Goal: Information Seeking & Learning: Learn about a topic

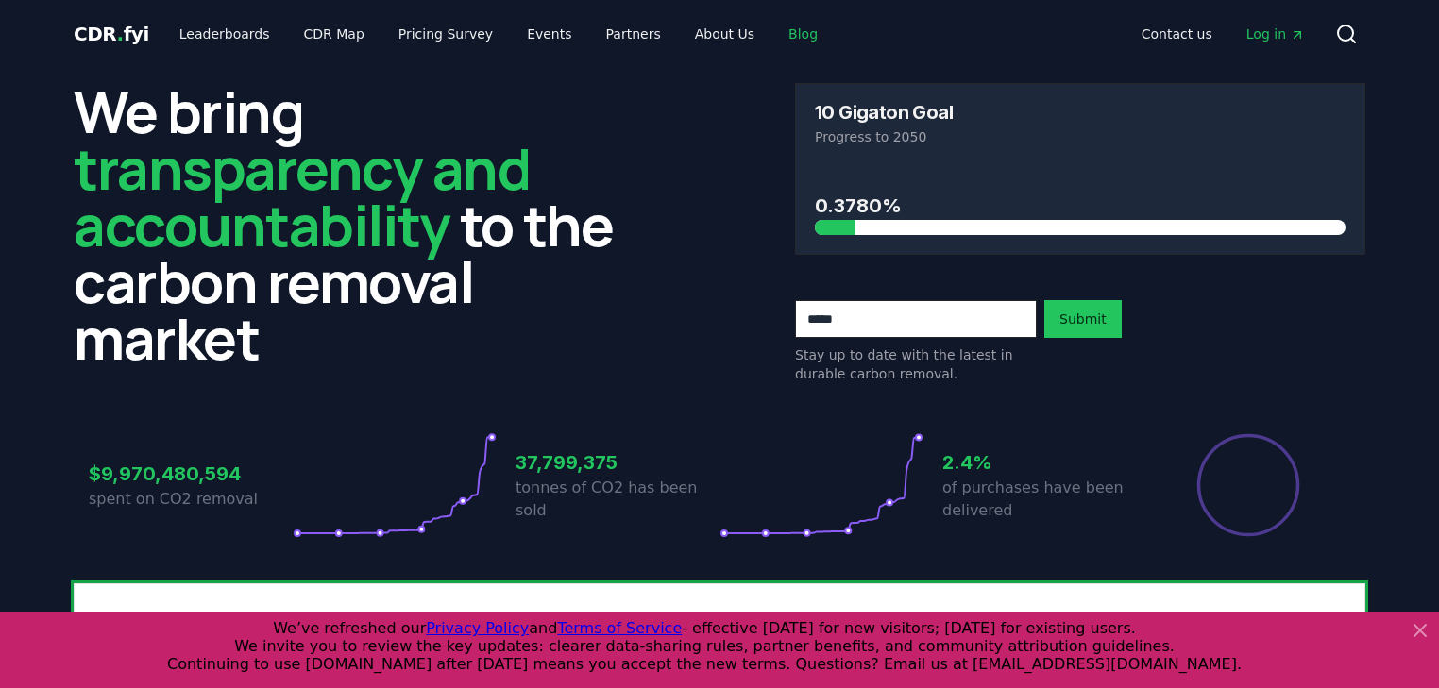
click at [773, 30] on link "Blog" at bounding box center [802, 34] width 59 height 34
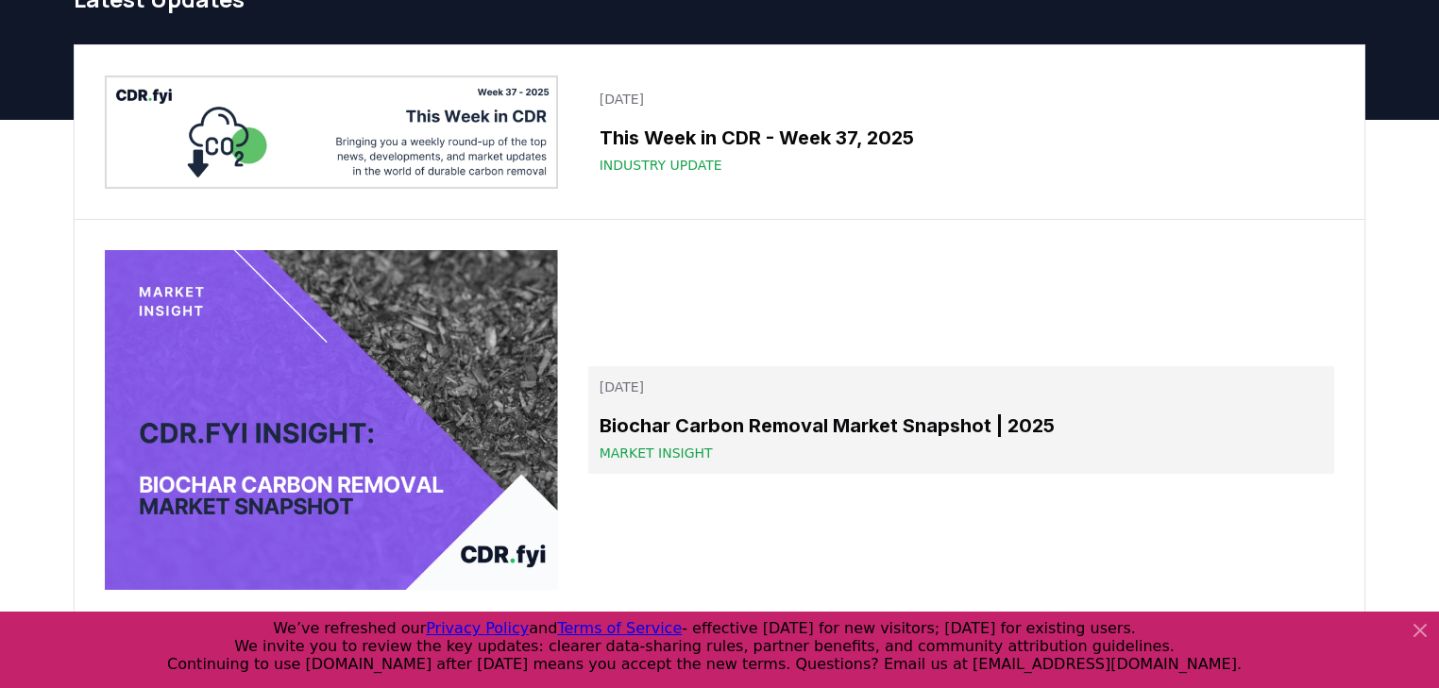
scroll to position [76, 0]
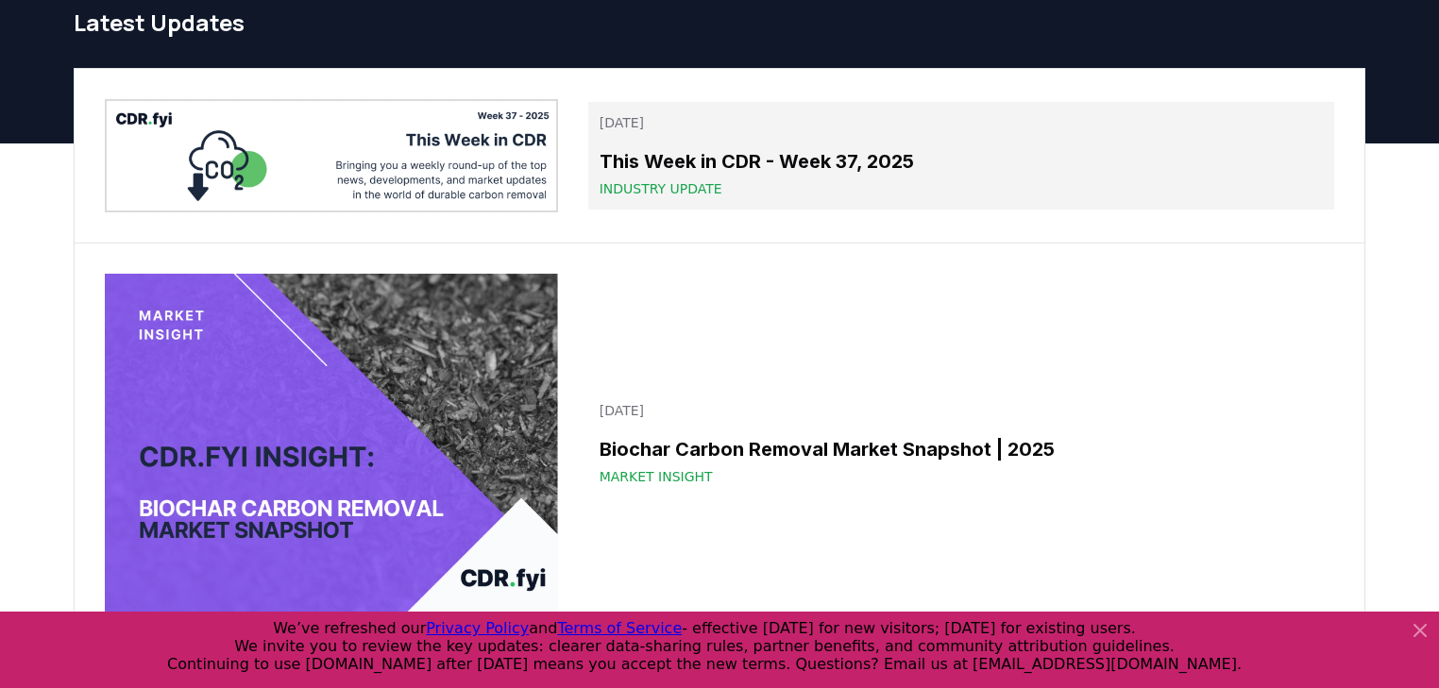
click at [812, 161] on h3 "This Week in CDR - Week 37, 2025" at bounding box center [961, 161] width 723 height 28
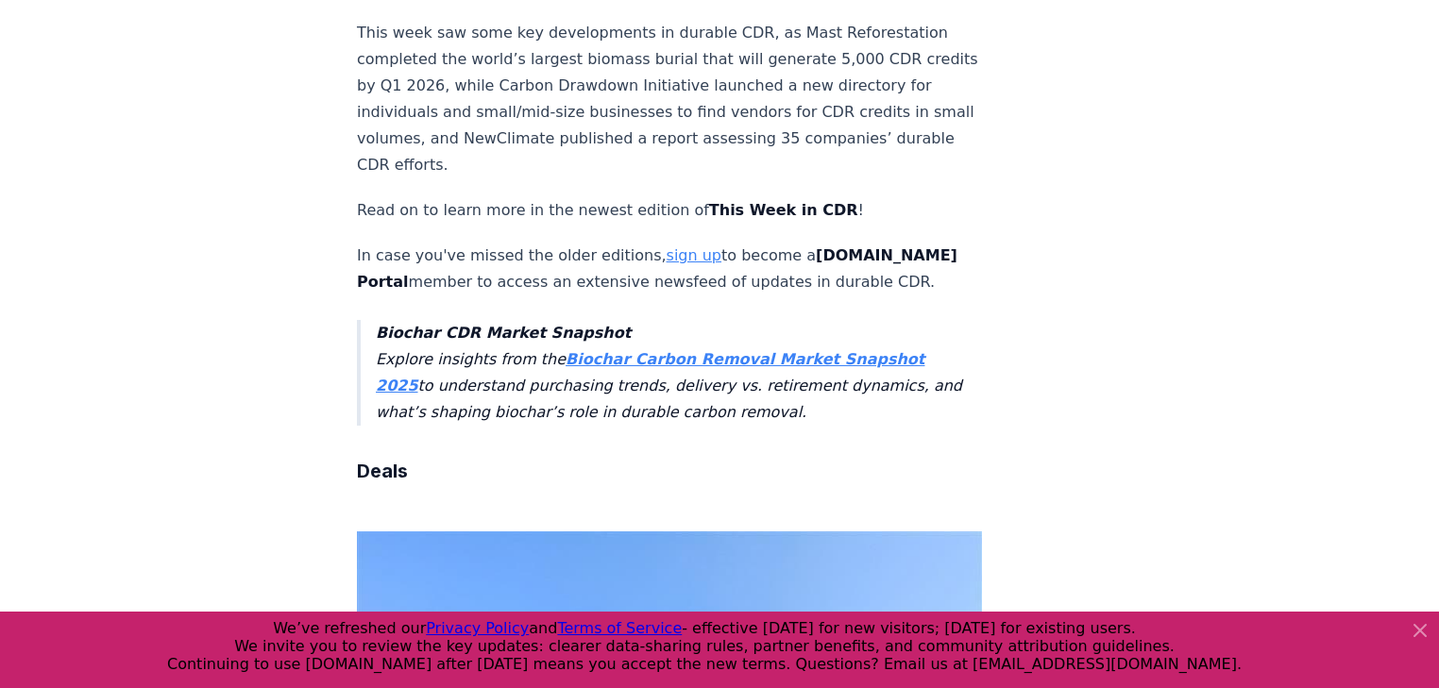
scroll to position [604, 0]
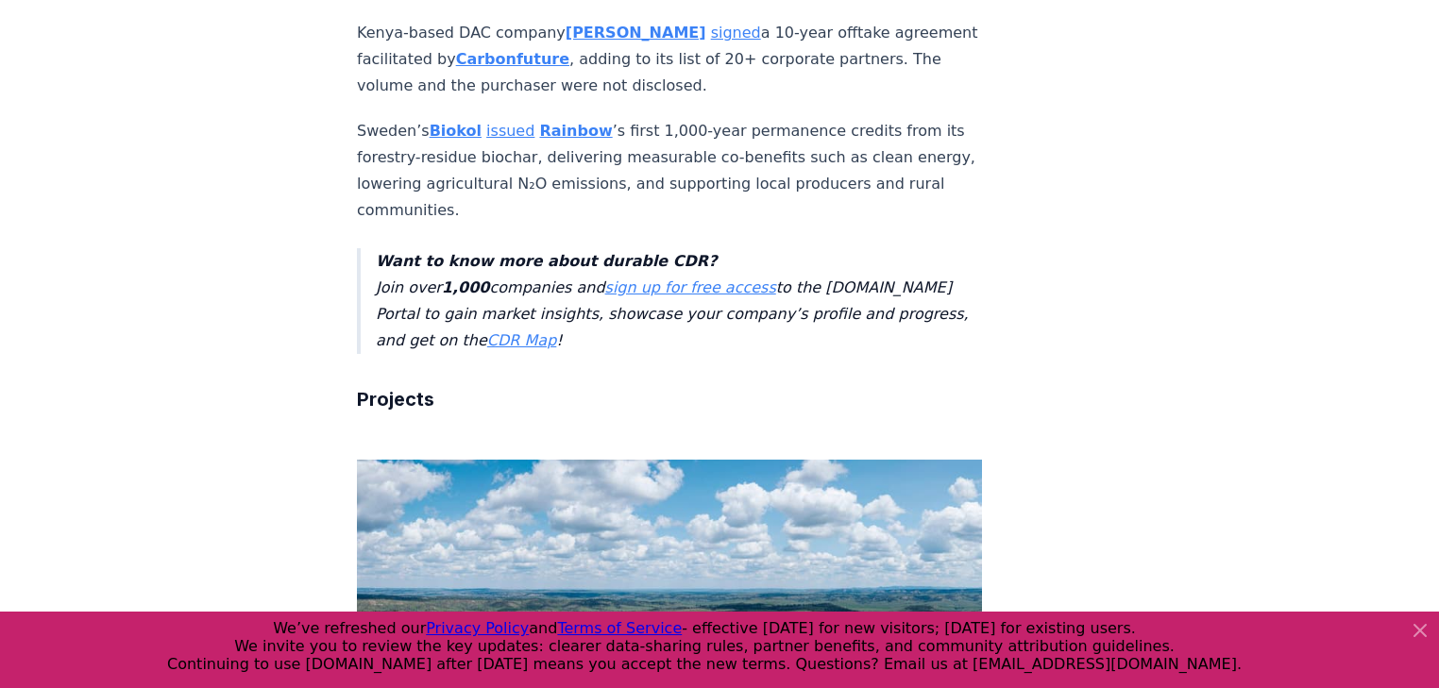
drag, startPoint x: 269, startPoint y: 280, endPoint x: 262, endPoint y: 357, distance: 77.8
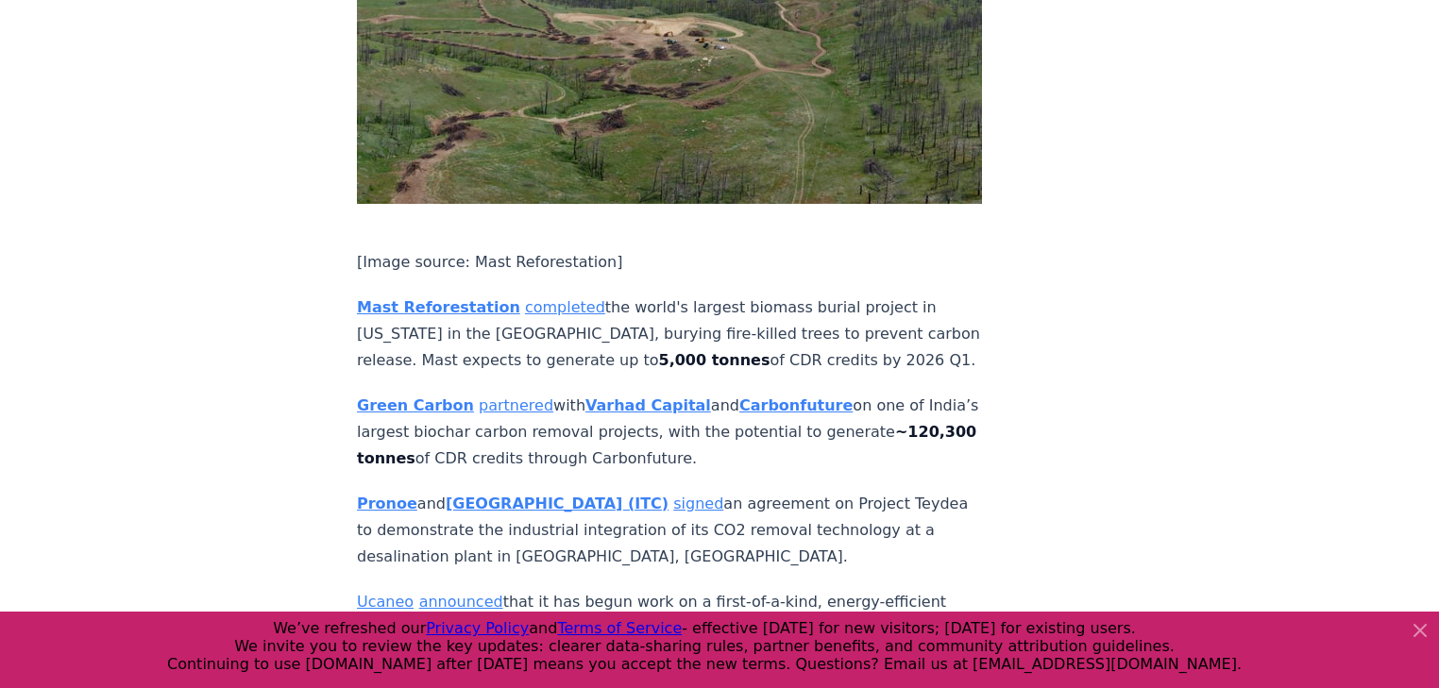
drag, startPoint x: 281, startPoint y: 374, endPoint x: 268, endPoint y: 440, distance: 67.4
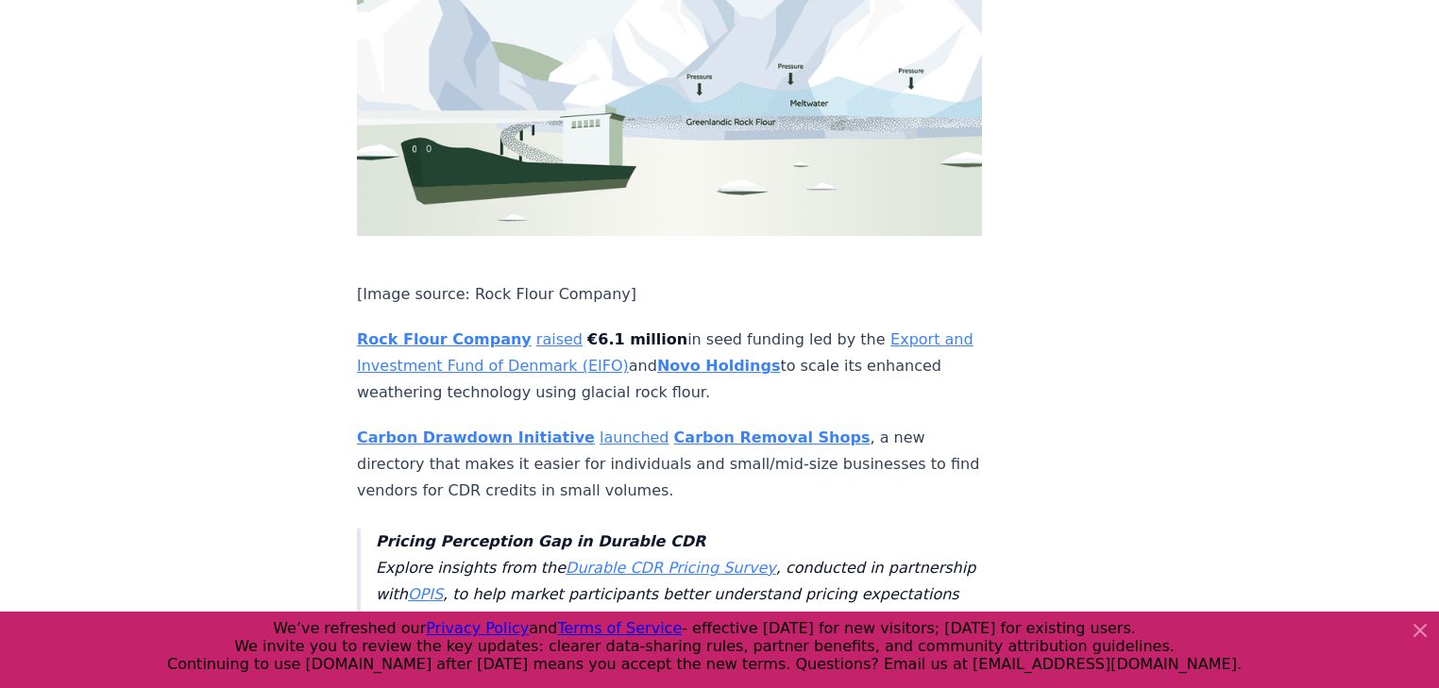
drag, startPoint x: 286, startPoint y: 404, endPoint x: 282, endPoint y: 465, distance: 60.6
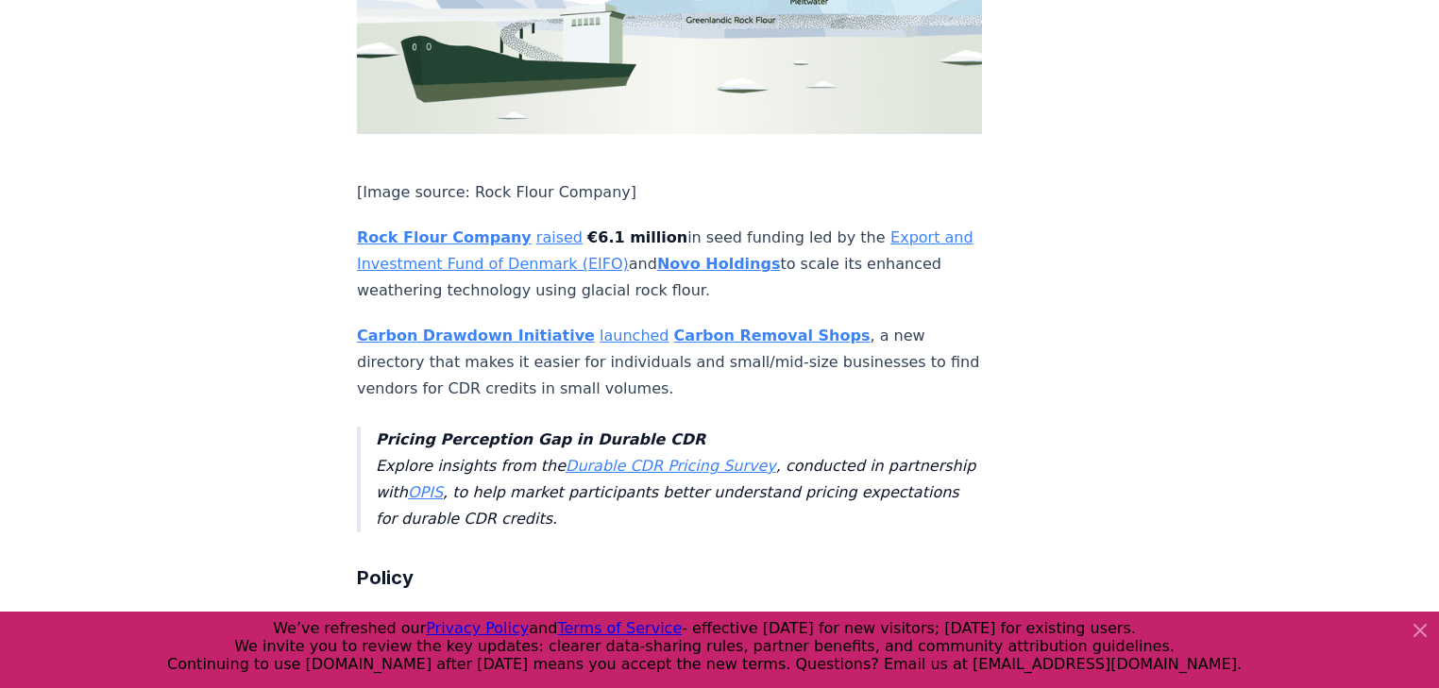
drag, startPoint x: 291, startPoint y: 242, endPoint x: 274, endPoint y: 307, distance: 67.3
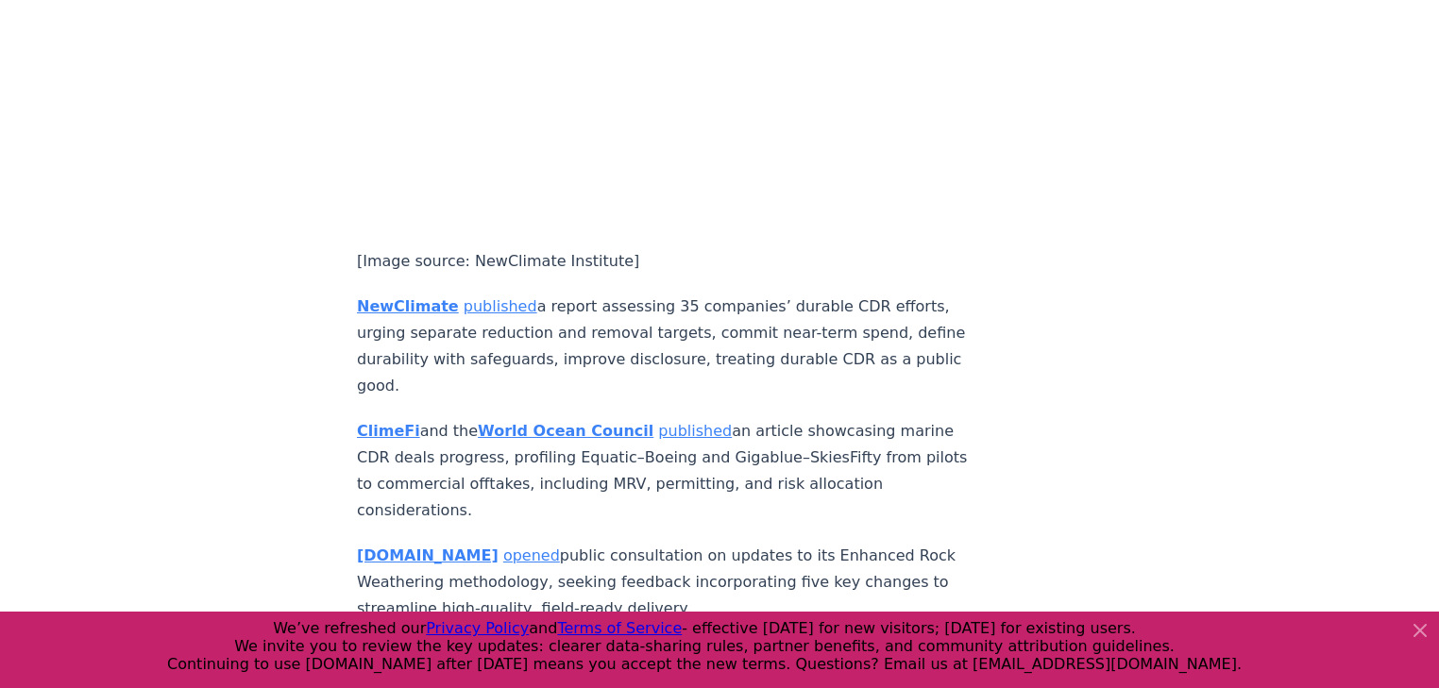
scroll to position [4759, 0]
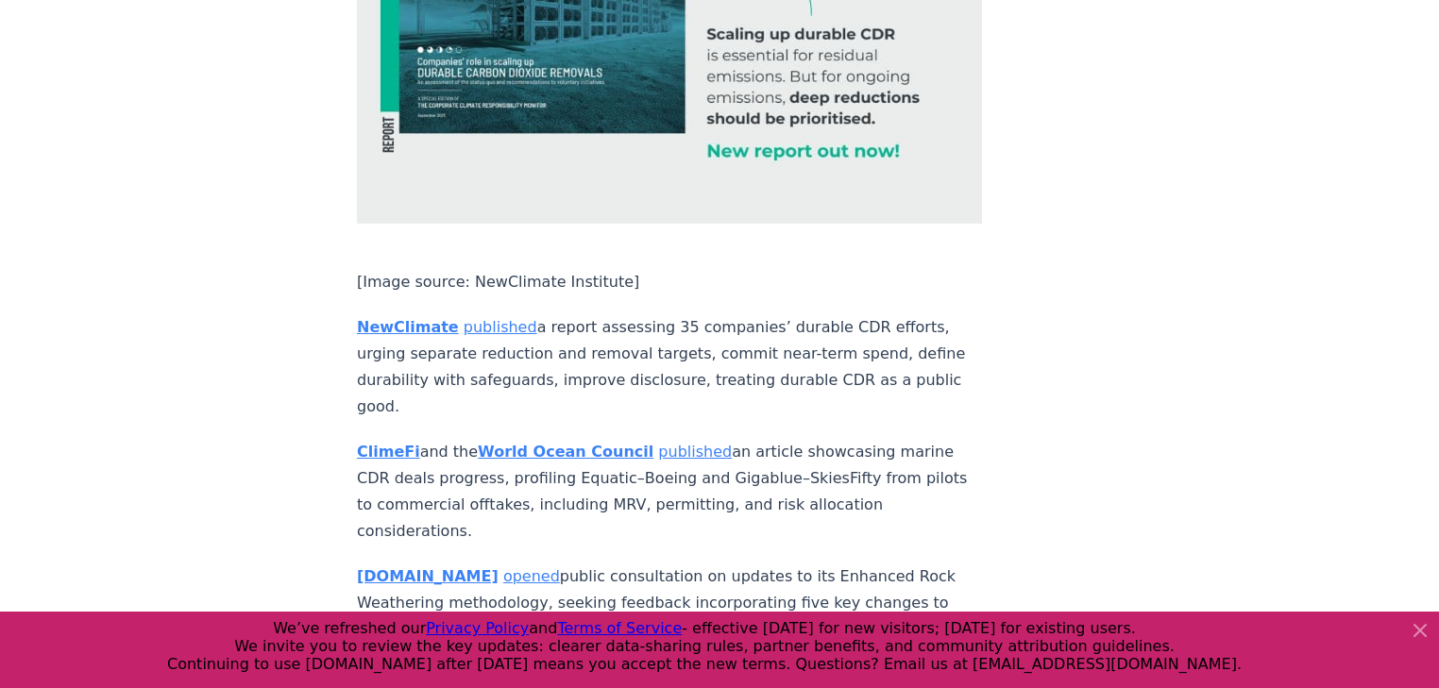
drag, startPoint x: 316, startPoint y: 306, endPoint x: 332, endPoint y: 338, distance: 35.9
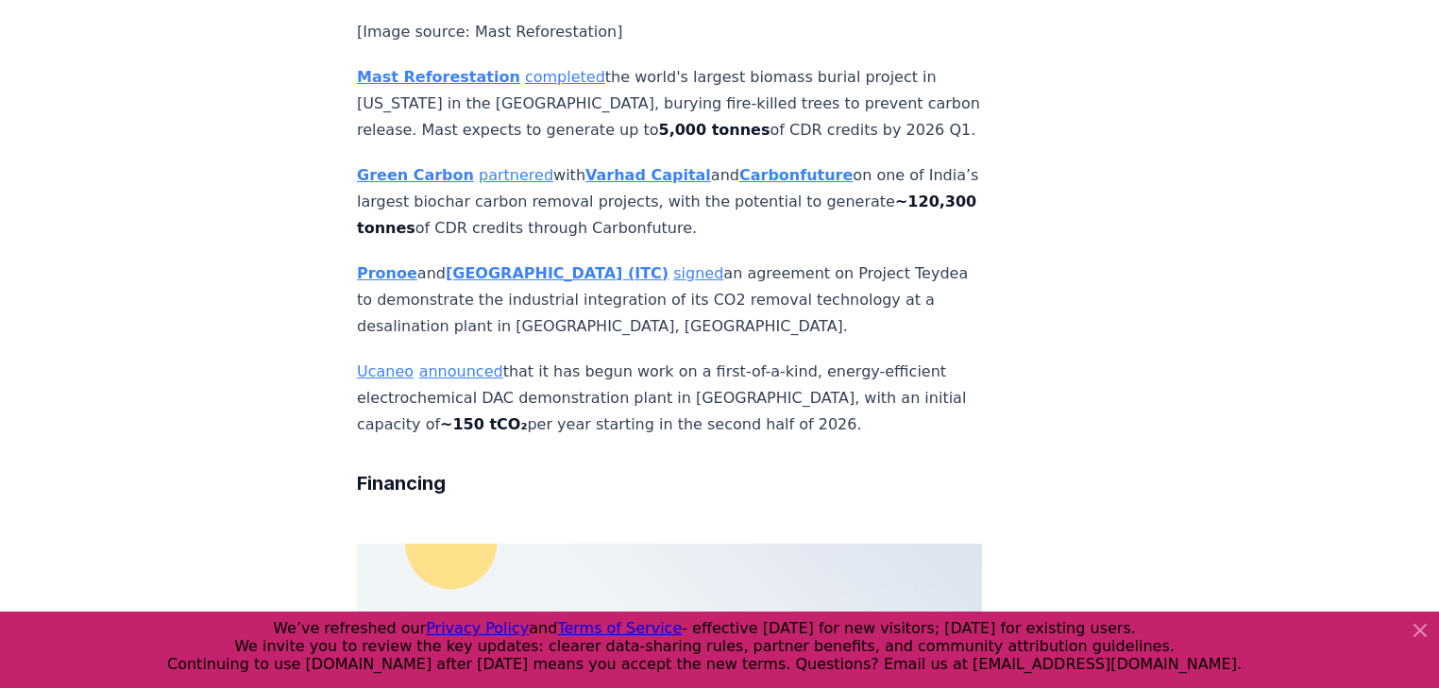
scroll to position [0, 0]
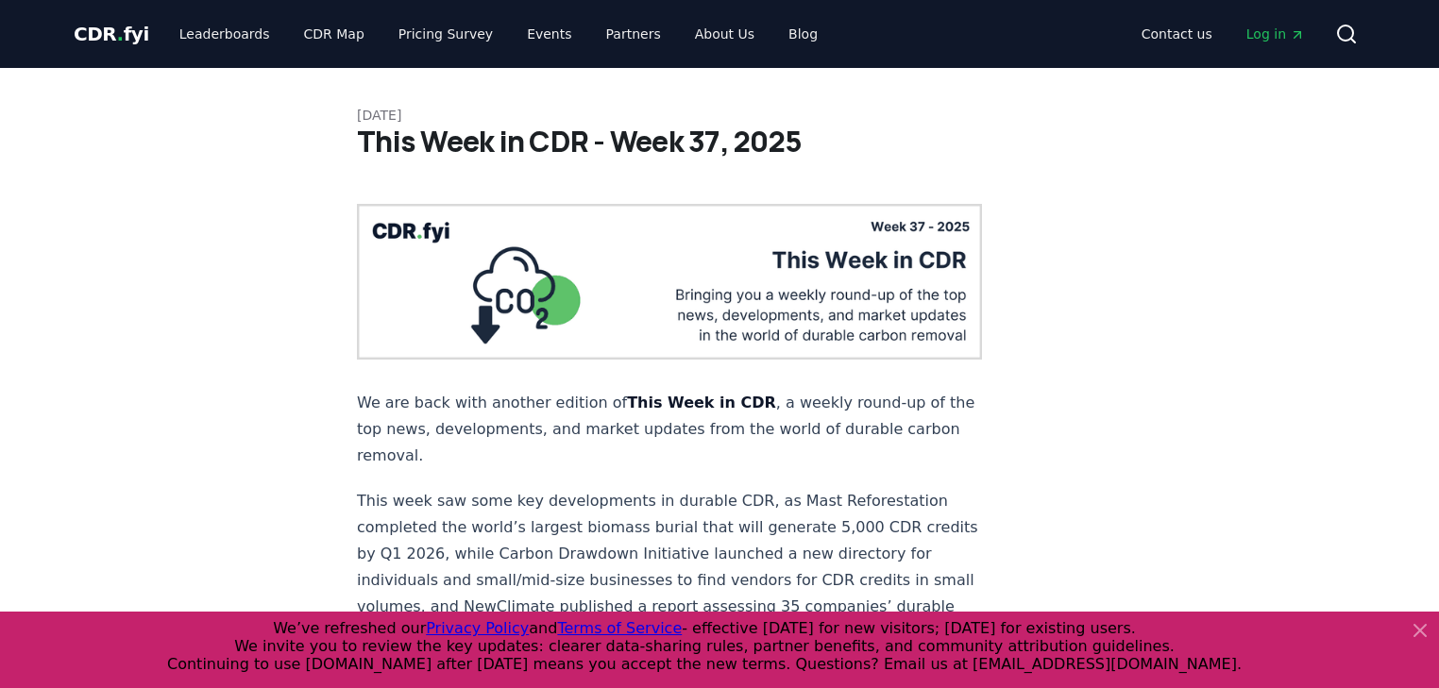
drag, startPoint x: 287, startPoint y: 444, endPoint x: 287, endPoint y: 112, distance: 331.5
click at [1348, 32] on icon at bounding box center [1346, 34] width 23 height 23
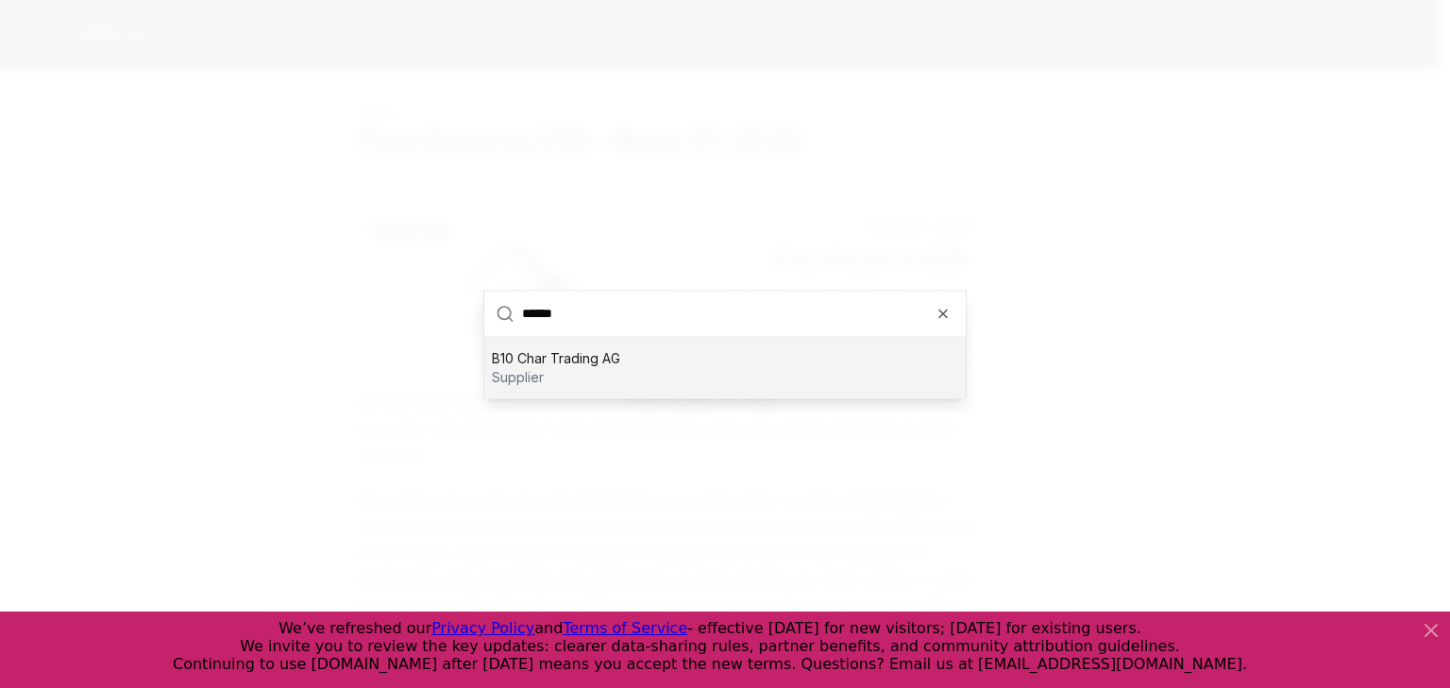
type input "*******"
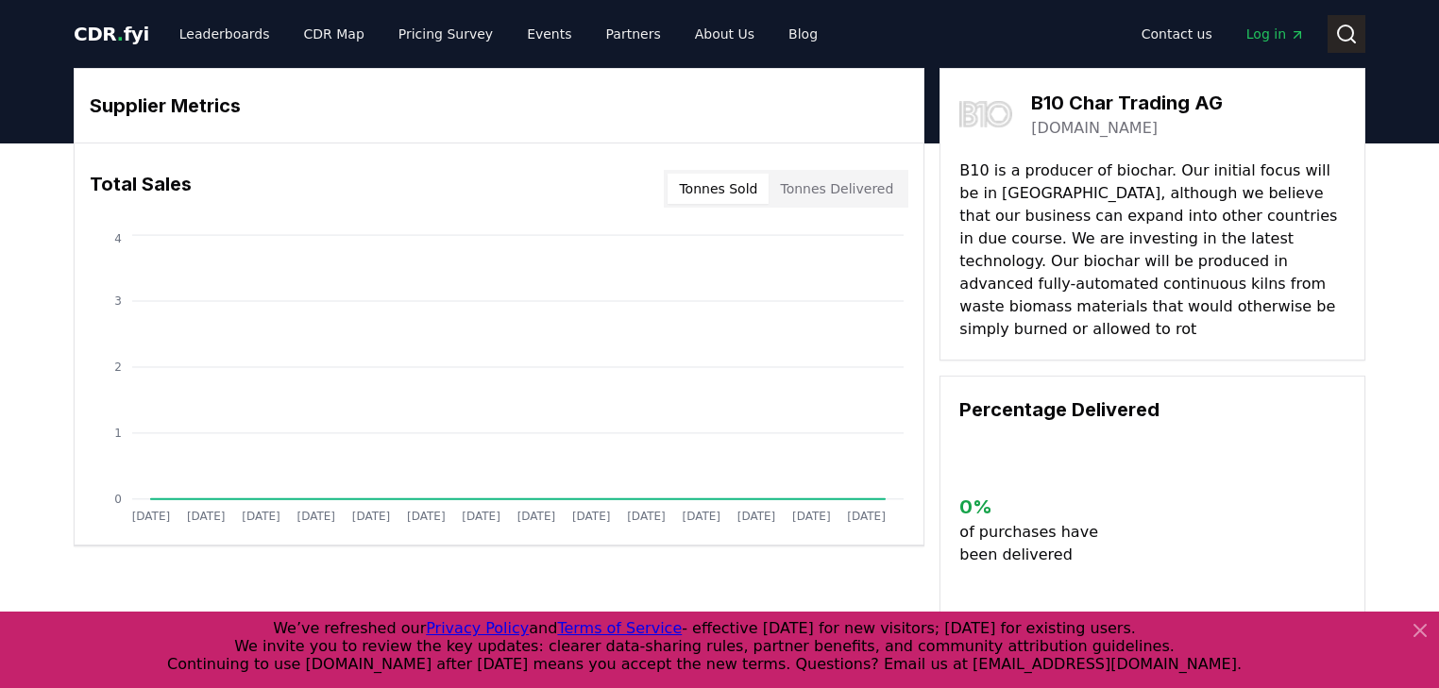
click at [1354, 21] on button "Search" at bounding box center [1347, 34] width 38 height 38
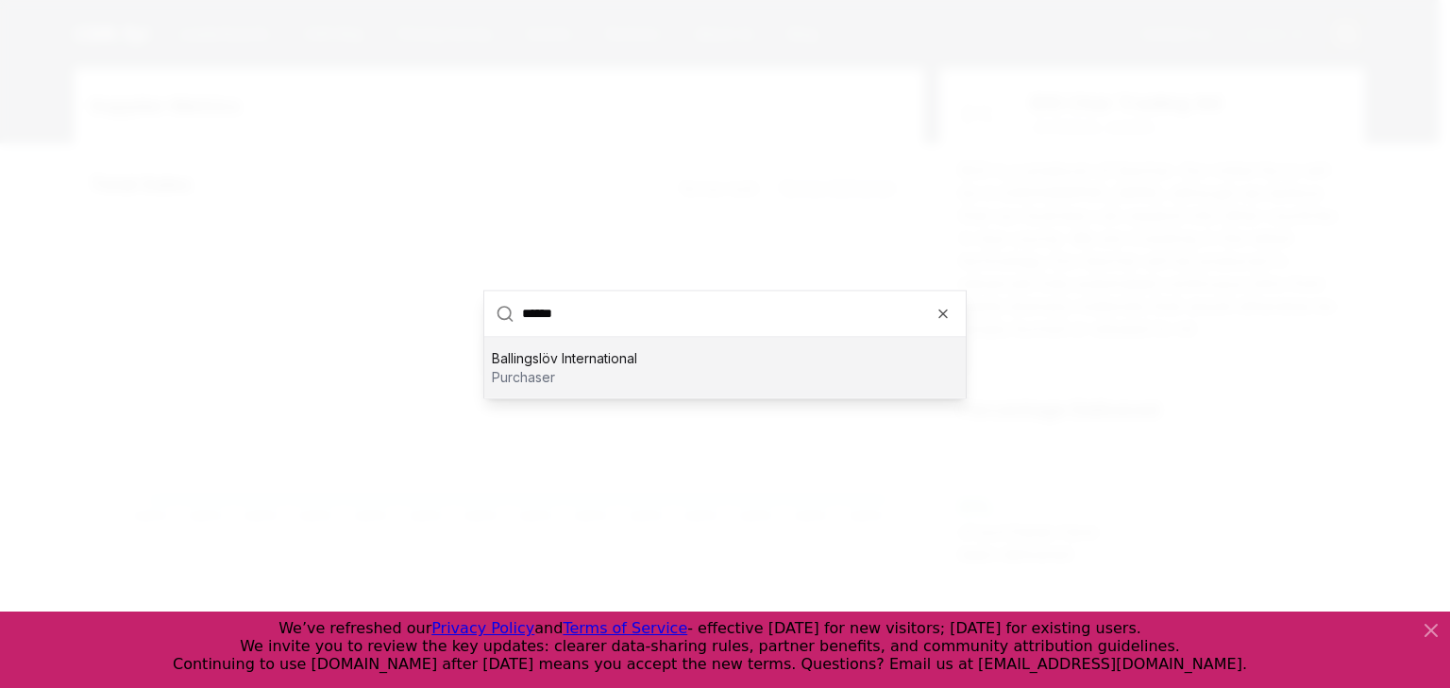
type input "*******"
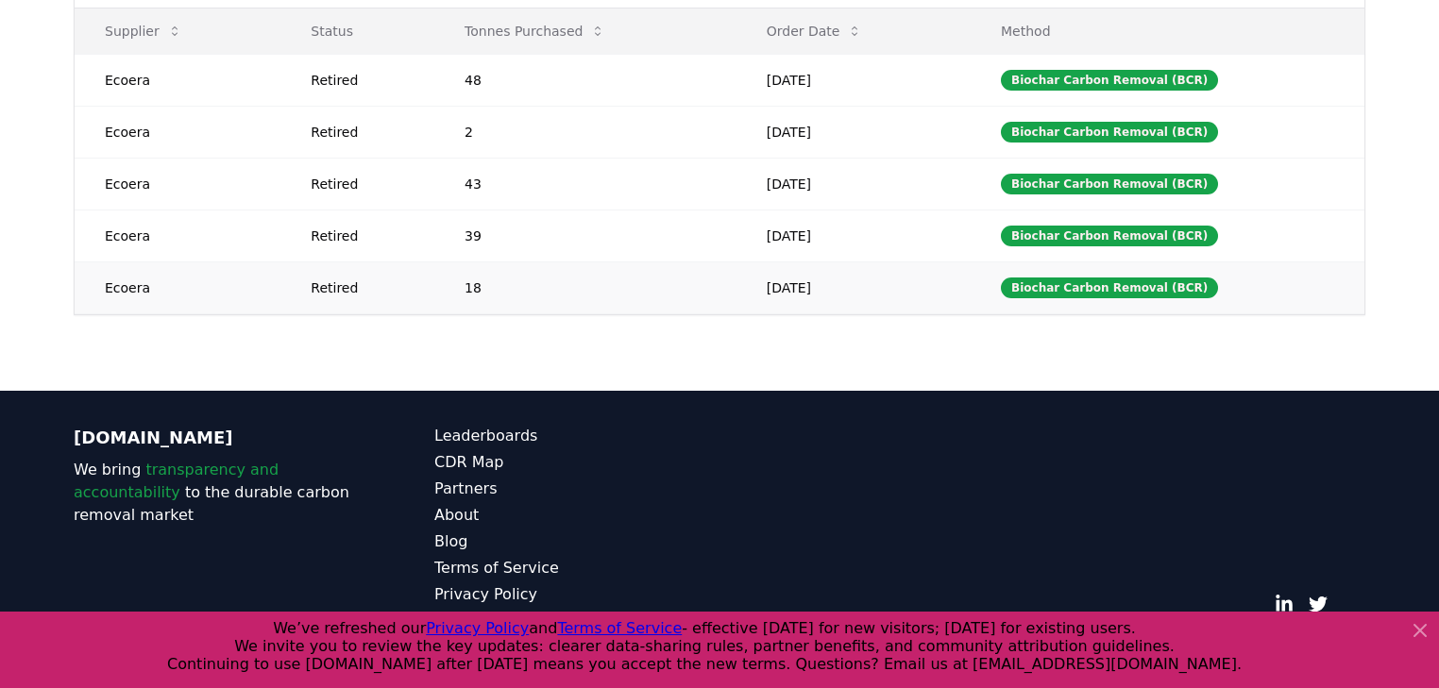
scroll to position [643, 0]
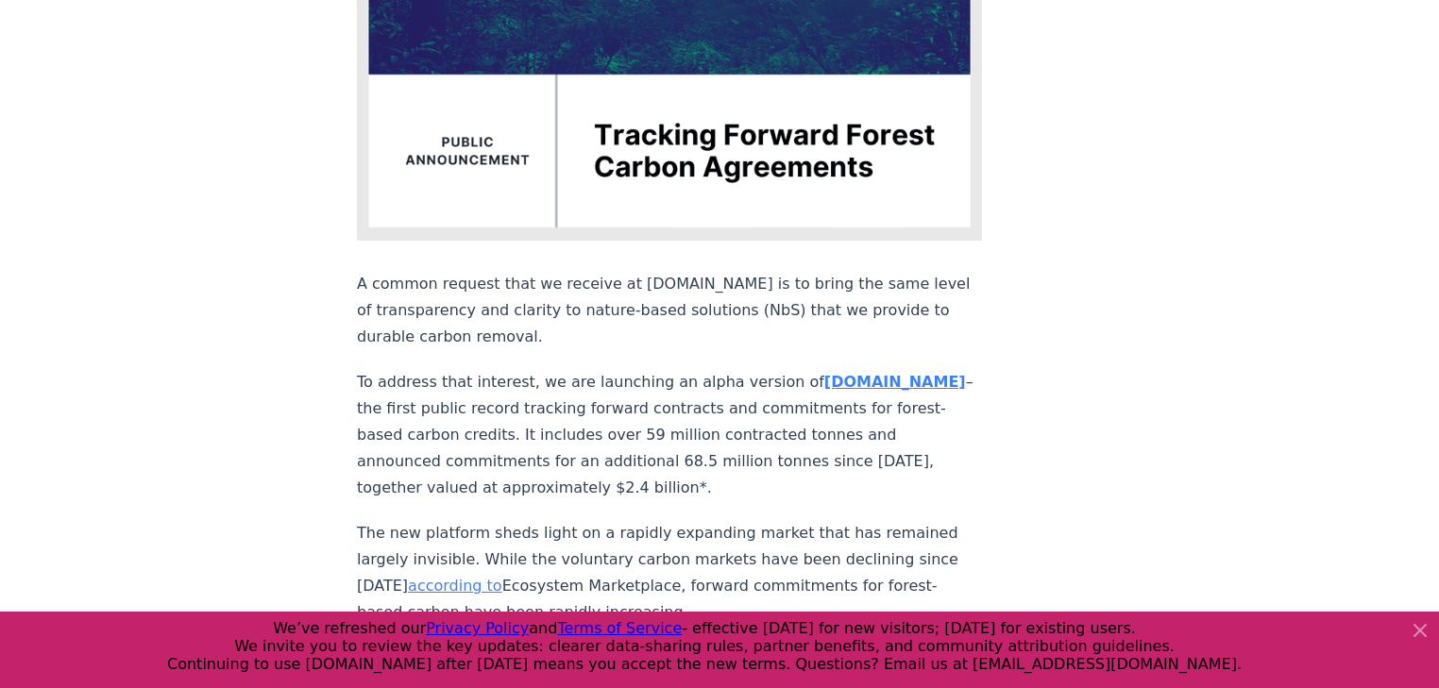
scroll to position [461, 0]
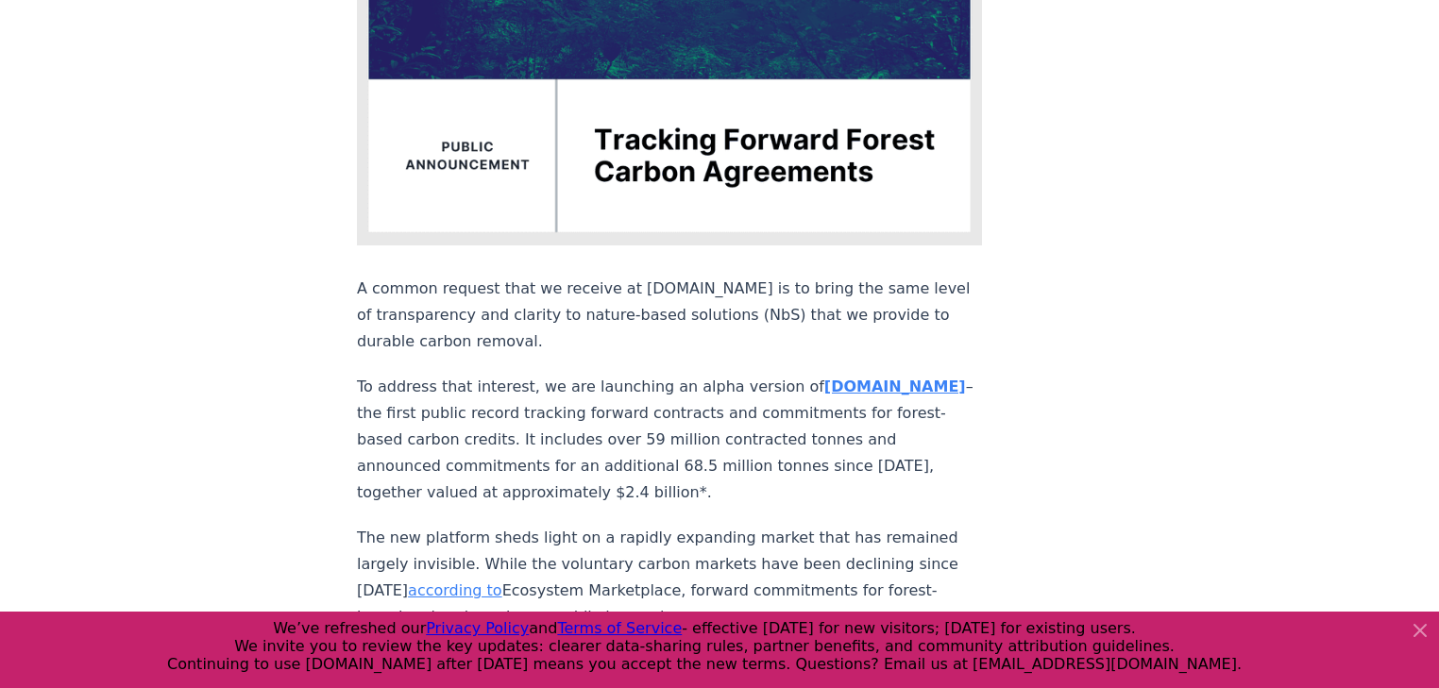
drag, startPoint x: 276, startPoint y: 238, endPoint x: 348, endPoint y: 208, distance: 78.7
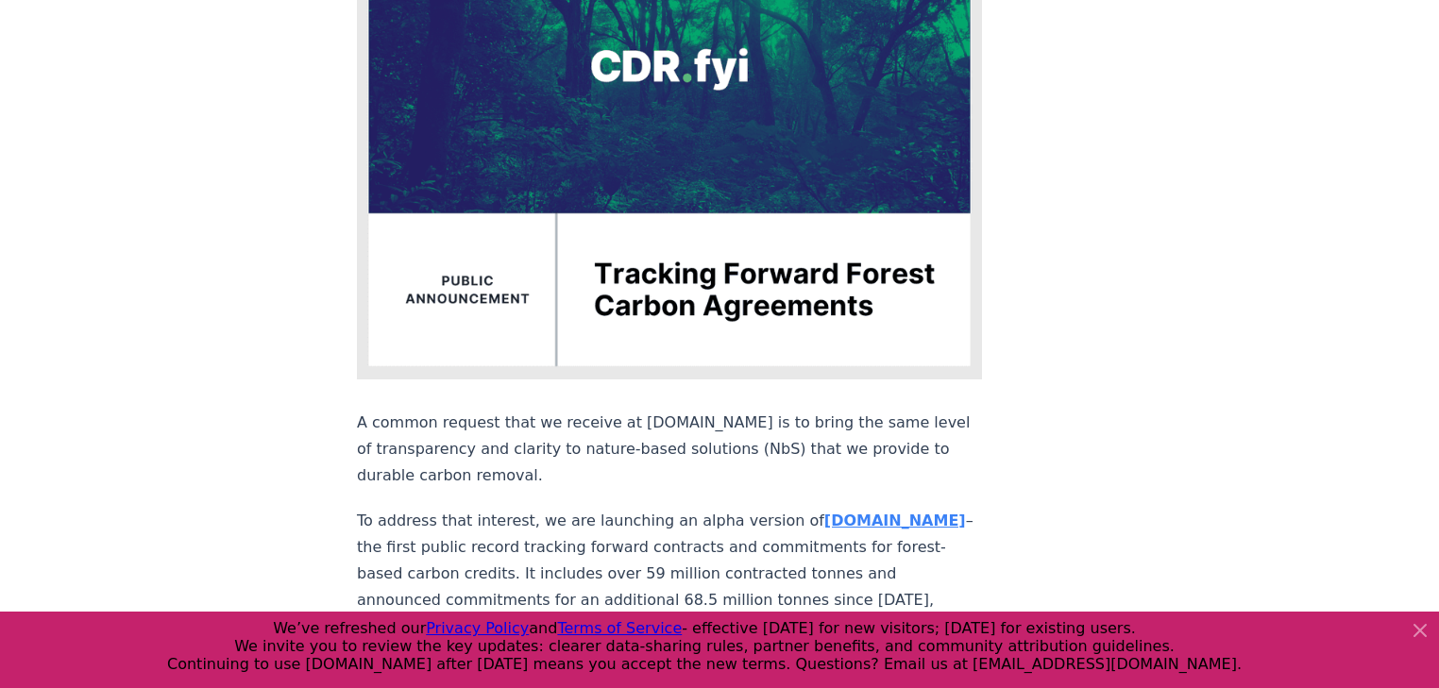
drag, startPoint x: 226, startPoint y: 351, endPoint x: 412, endPoint y: 234, distance: 219.8
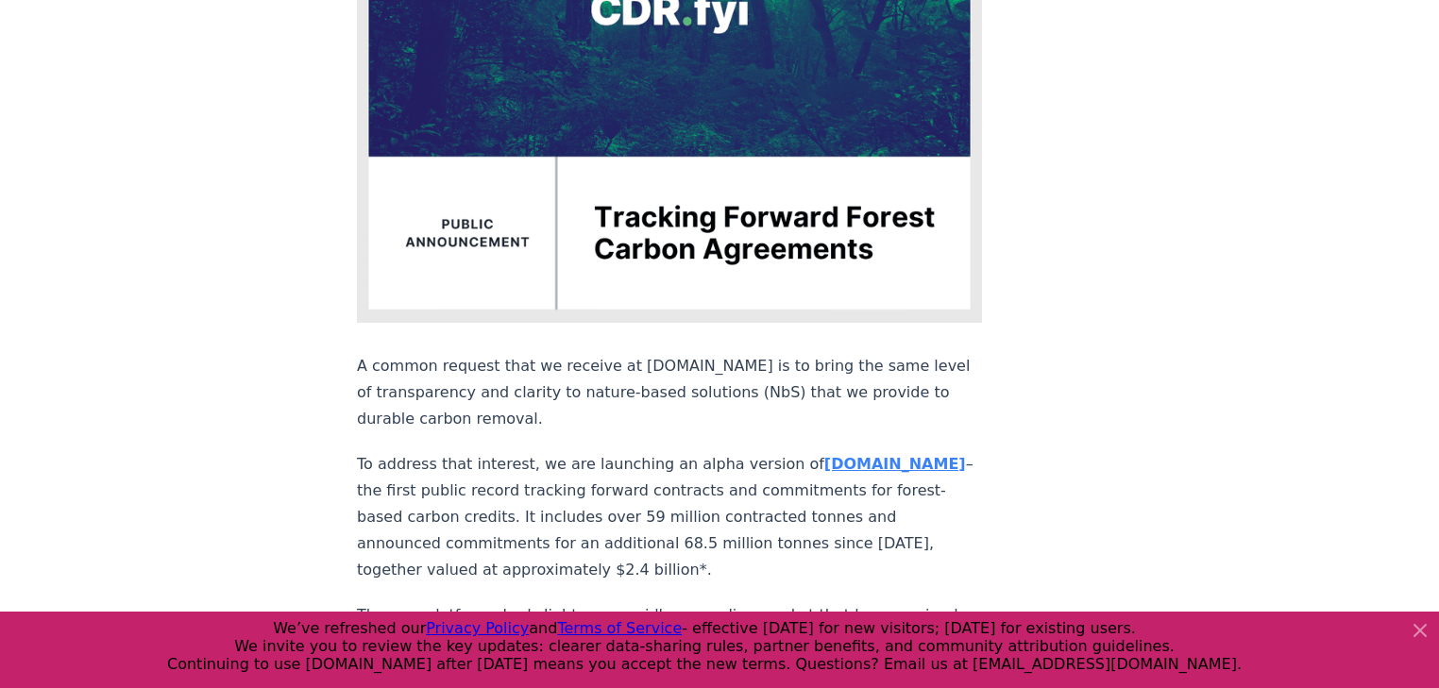
scroll to position [571, 0]
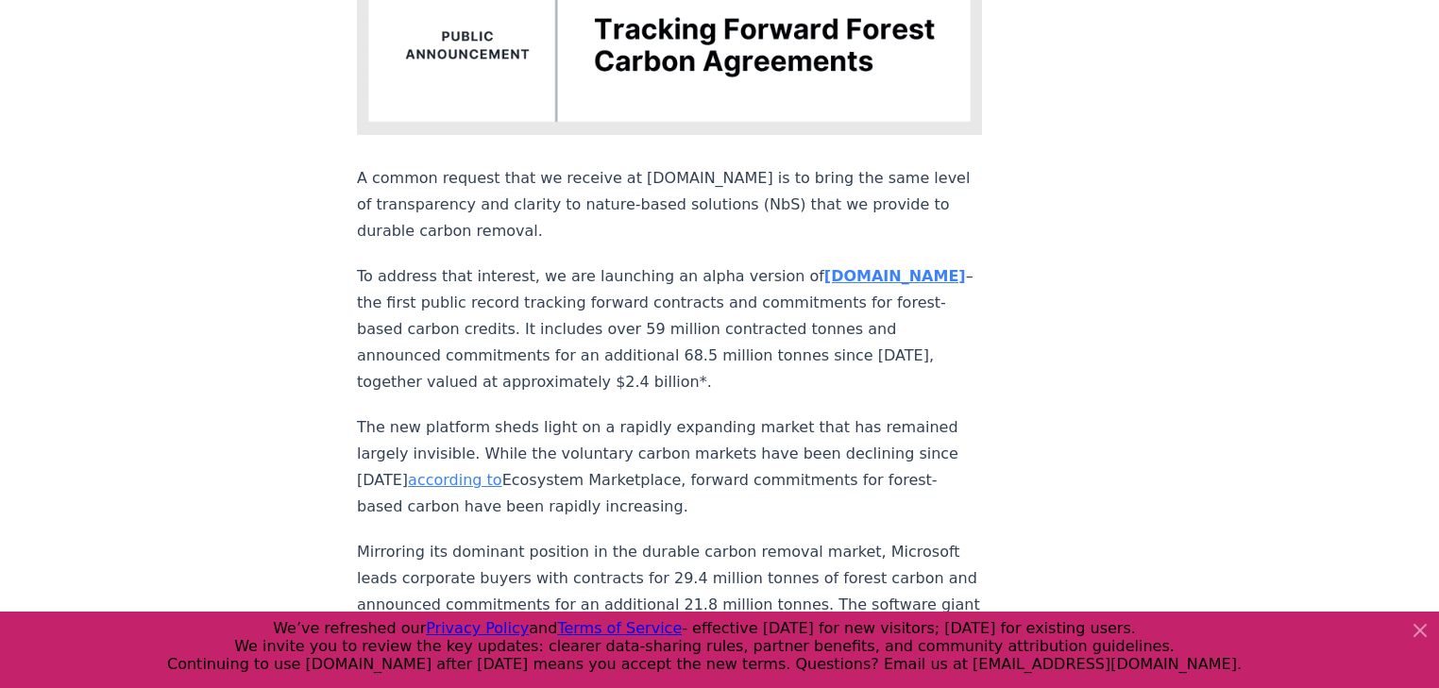
drag, startPoint x: 166, startPoint y: 20, endPoint x: 167, endPoint y: 7, distance: 13.3
click at [700, 263] on p "To address that interest, we are launching an alpha version of [DOMAIN_NAME][PE…" at bounding box center [669, 329] width 625 height 132
